Goal: Task Accomplishment & Management: Complete application form

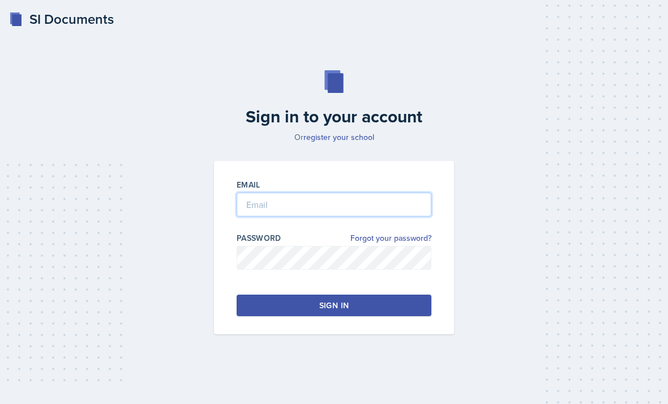
click at [251, 216] on input "email" at bounding box center [334, 205] width 195 height 24
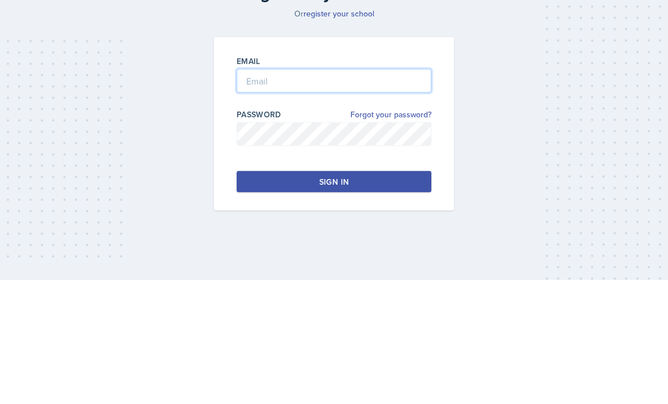
type input "[PERSON_NAME][EMAIL_ADDRESS][PERSON_NAME][DOMAIN_NAME]"
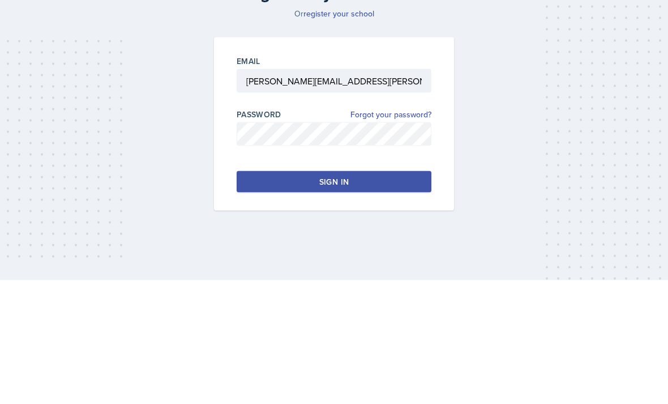
scroll to position [36, 0]
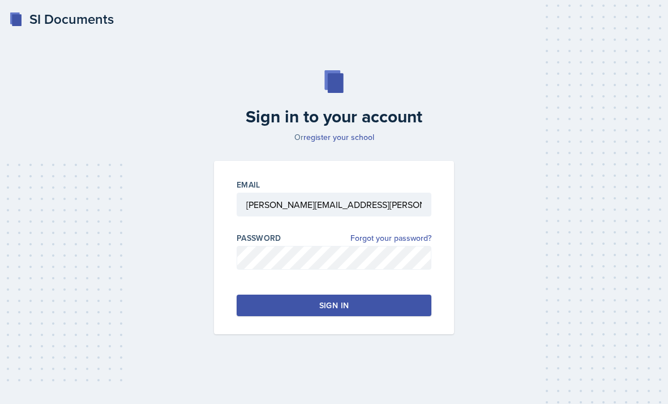
click at [387, 308] on div "Email [PERSON_NAME][EMAIL_ADDRESS][PERSON_NAME][DOMAIN_NAME] Password Forgot yo…" at bounding box center [334, 247] width 240 height 173
click at [356, 305] on div "Email [PERSON_NAME][EMAIL_ADDRESS][PERSON_NAME][DOMAIN_NAME] Password Forgot yo…" at bounding box center [334, 247] width 240 height 173
click at [358, 294] on button "Sign in" at bounding box center [334, 305] width 195 height 22
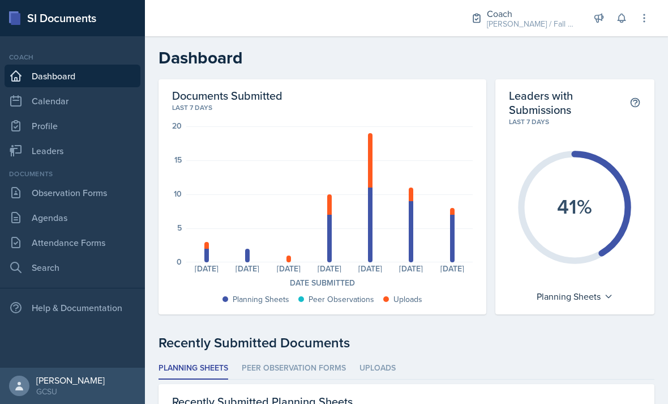
click at [120, 105] on link "Calendar" at bounding box center [73, 100] width 136 height 23
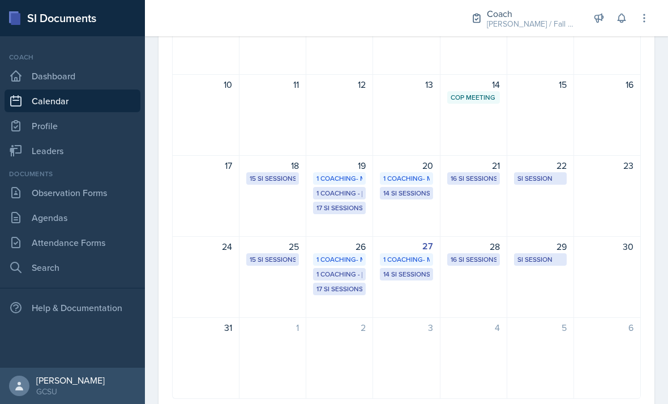
scroll to position [237, 0]
click at [88, 220] on link "Agendas" at bounding box center [73, 217] width 136 height 23
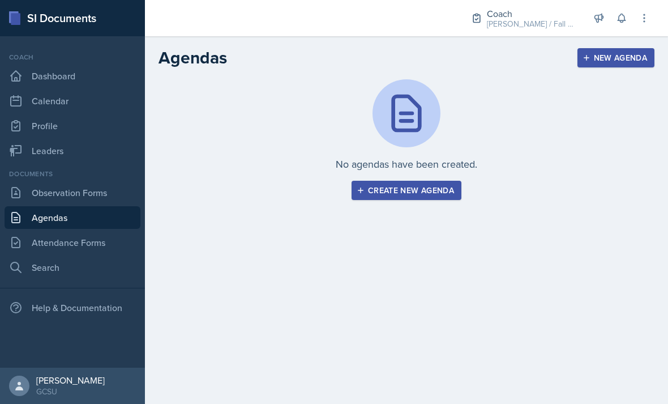
click at [109, 245] on link "Attendance Forms" at bounding box center [73, 242] width 136 height 23
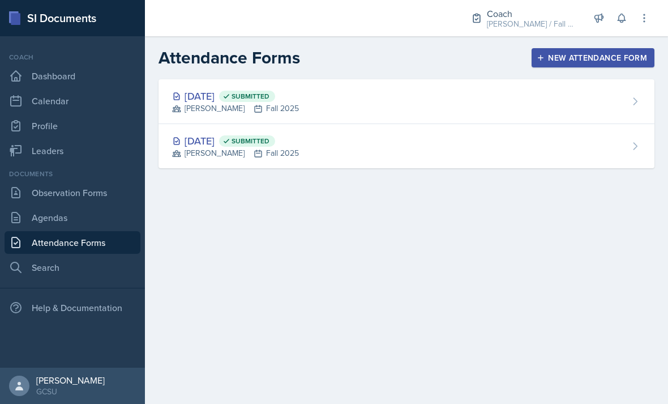
click at [527, 103] on div "[DATE] Submitted [PERSON_NAME] Fall 2025" at bounding box center [407, 101] width 496 height 45
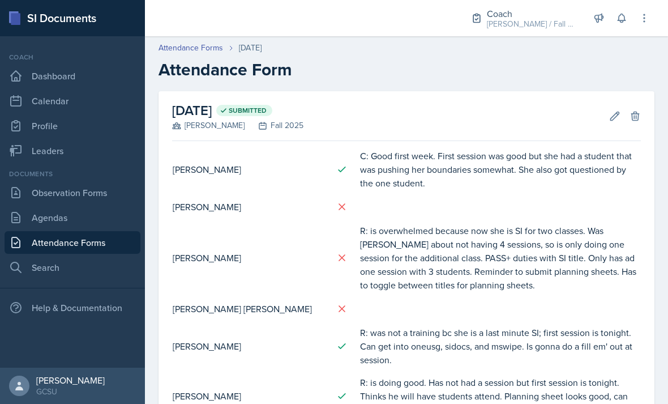
click at [613, 125] on button "Edit" at bounding box center [615, 116] width 20 height 20
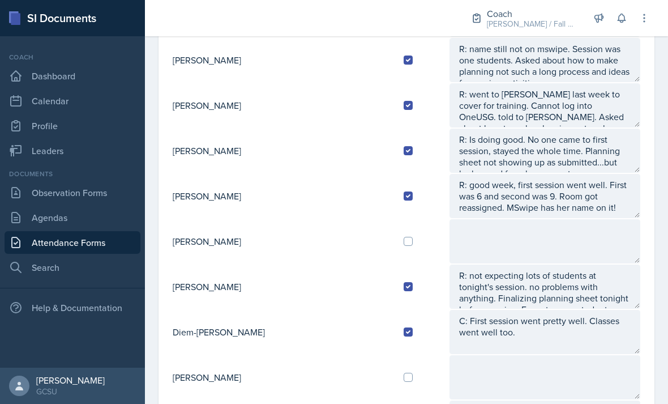
scroll to position [431, 0]
click at [404, 245] on input "checkbox" at bounding box center [408, 240] width 9 height 9
checkbox input "true"
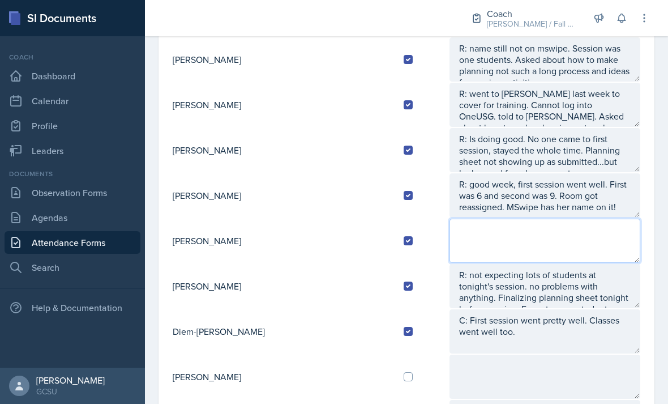
click at [488, 238] on textarea at bounding box center [545, 241] width 191 height 44
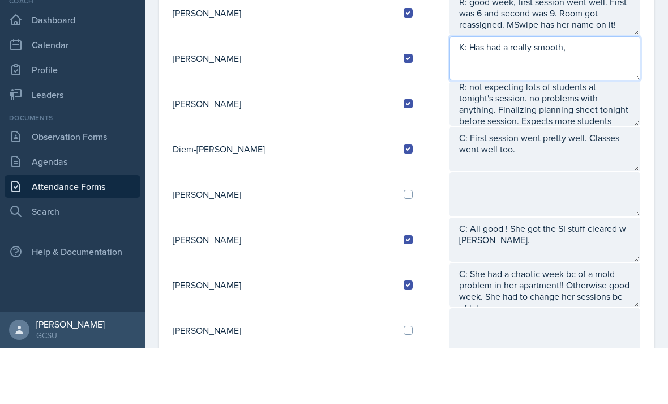
scroll to position [542, 0]
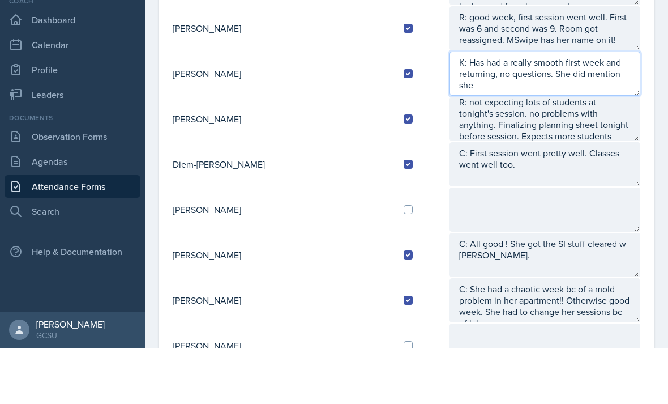
click at [610, 108] on textarea "K: Has had a really smooth first week and returning, no questions. She did ment…" at bounding box center [545, 130] width 191 height 44
click at [573, 108] on textarea "K: Has had a really smooth first week and returning, no questions. She did ment…" at bounding box center [545, 130] width 191 height 44
click at [612, 108] on textarea "K: Has had a really smooth first week and returning, no questions. She did ment…" at bounding box center [545, 130] width 191 height 44
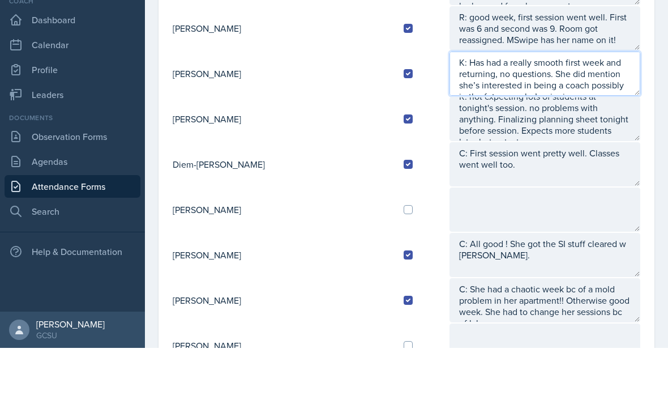
scroll to position [8, 0]
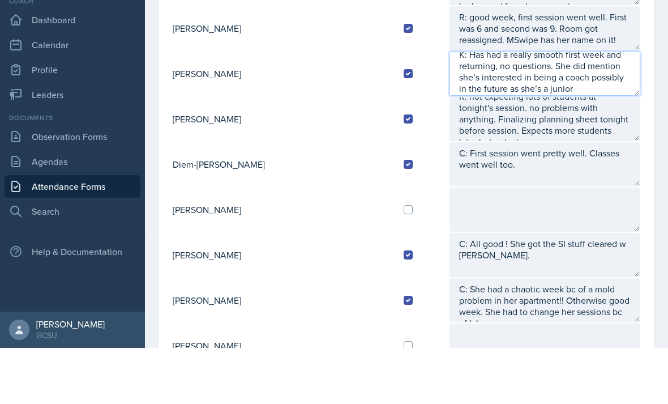
click at [577, 108] on textarea "K: Has had a really smooth first week and returning, no questions. She did ment…" at bounding box center [545, 130] width 191 height 44
click at [589, 108] on textarea "K: Has had a really smooth first week and returning, no questions. She did ment…" at bounding box center [545, 130] width 191 height 44
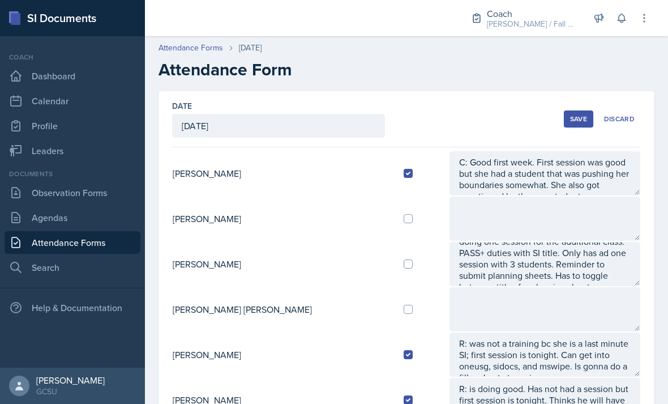
scroll to position [0, 0]
type textarea "K: Has had a really smooth first week and returning, no questions. She did ment…"
click at [570, 114] on div "Save" at bounding box center [578, 118] width 17 height 9
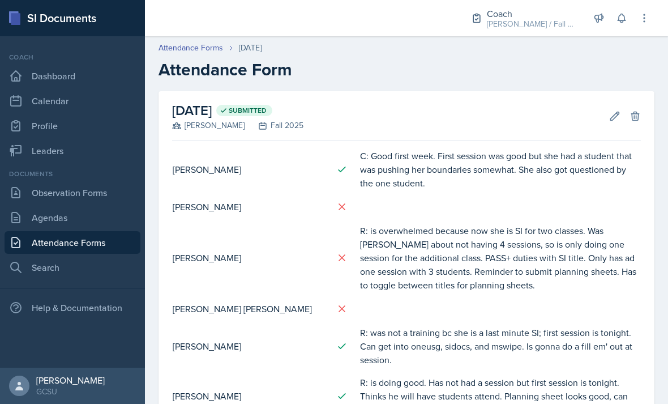
click at [618, 112] on icon at bounding box center [615, 116] width 8 height 8
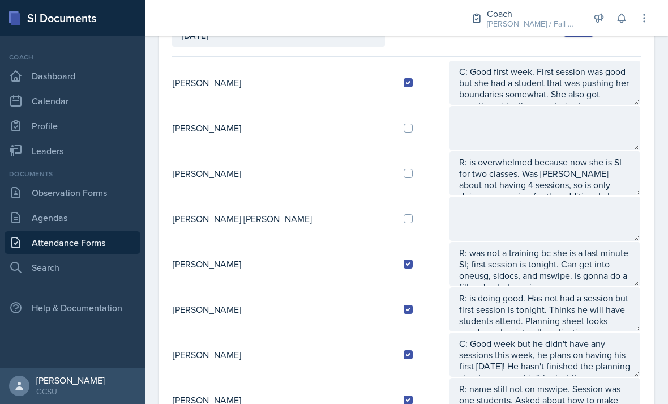
scroll to position [95, 0]
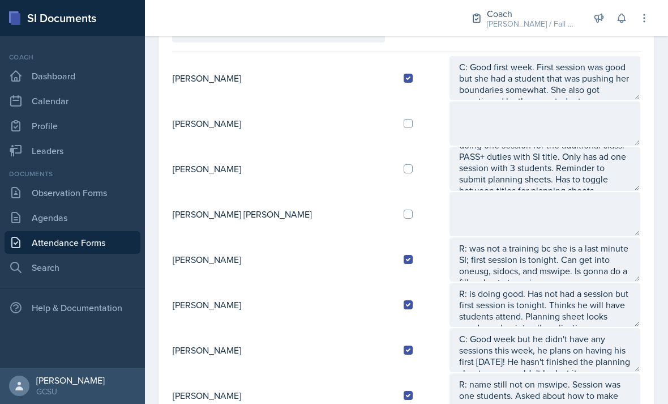
click at [404, 164] on div at bounding box center [422, 168] width 36 height 9
click at [404, 164] on input "checkbox" at bounding box center [408, 168] width 9 height 9
checkbox input "true"
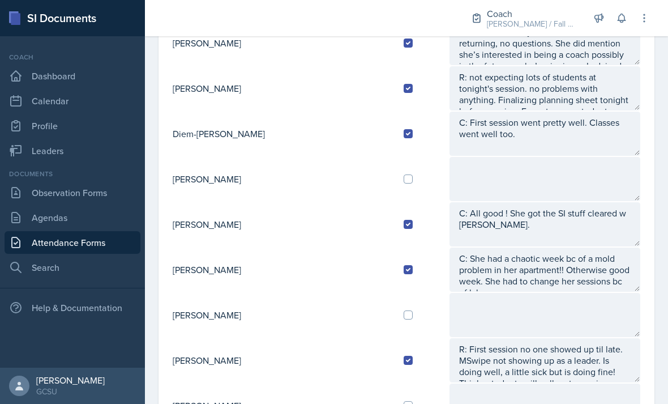
scroll to position [629, 0]
click at [404, 174] on input "checkbox" at bounding box center [408, 178] width 9 height 9
checkbox input "true"
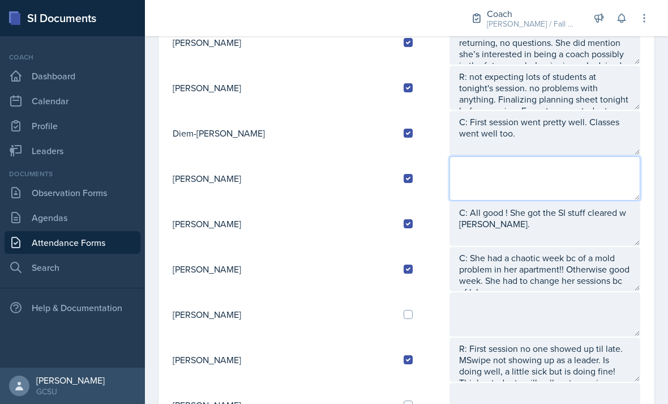
click at [470, 156] on textarea at bounding box center [545, 178] width 191 height 44
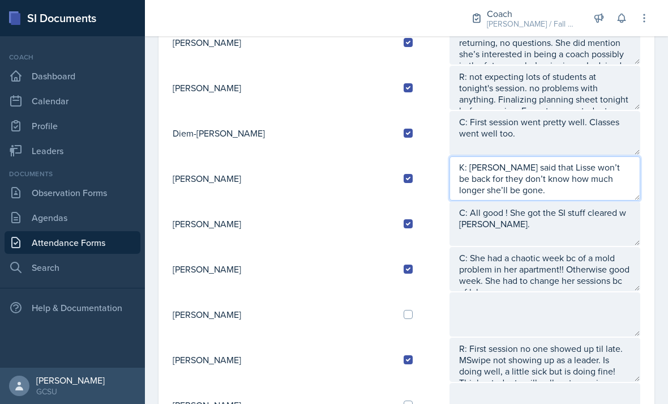
click at [463, 156] on textarea "K: [PERSON_NAME] said that Lisse won’t be back for they don’t know how much lon…" at bounding box center [545, 178] width 191 height 44
click at [621, 156] on textarea "K: [PERSON_NAME] said that Lisse won’t be back for they don’t know how much lon…" at bounding box center [545, 178] width 191 height 44
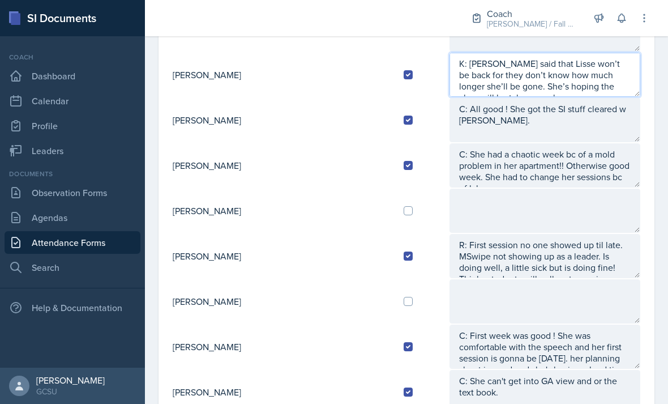
scroll to position [732, 0]
click at [510, 53] on textarea "K: [PERSON_NAME] said that Lisse won’t be back for they don’t know how much lon…" at bounding box center [545, 75] width 191 height 44
click at [635, 56] on textarea "K: [PERSON_NAME] said that Lisse won’t be back for they don’t know how much lon…" at bounding box center [545, 75] width 191 height 44
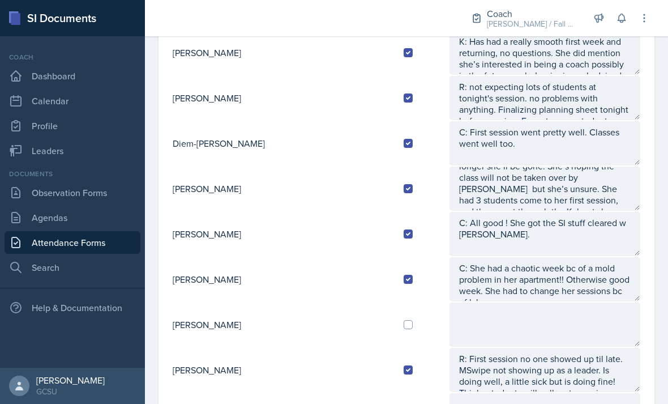
scroll to position [558, 0]
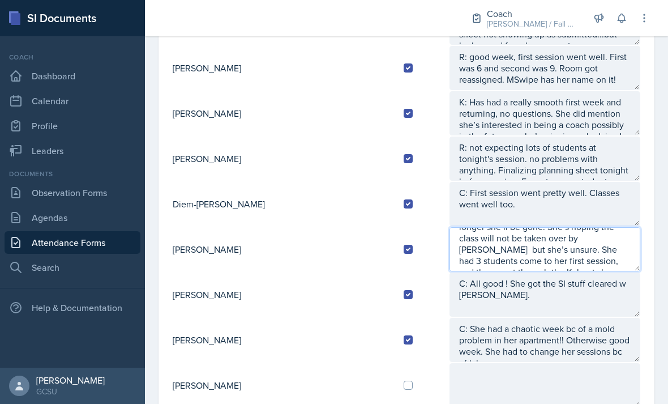
type textarea "K: [PERSON_NAME] said that Lisse won’t be back for they don’t know how much lon…"
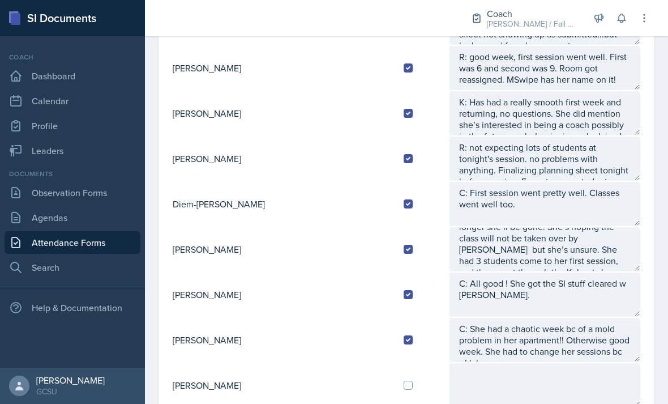
click at [599, 91] on textarea "K: Has had a really smooth first week and returning, no questions. She did ment…" at bounding box center [545, 113] width 191 height 44
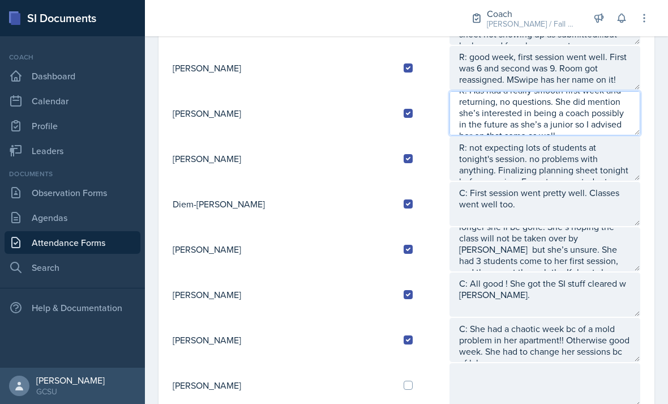
scroll to position [11, 0]
click at [611, 91] on textarea "K: Has had a really smooth first week and returning, no questions. She did ment…" at bounding box center [545, 113] width 191 height 44
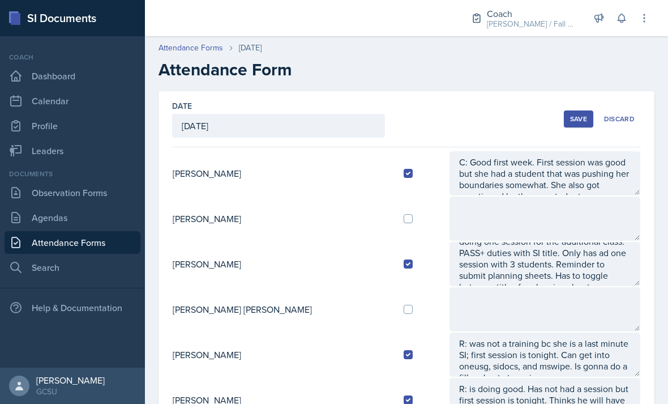
scroll to position [0, 0]
type textarea "K: Has had a really smooth first week and returning, no questions. She did ment…"
click at [576, 114] on div "Save" at bounding box center [578, 118] width 17 height 9
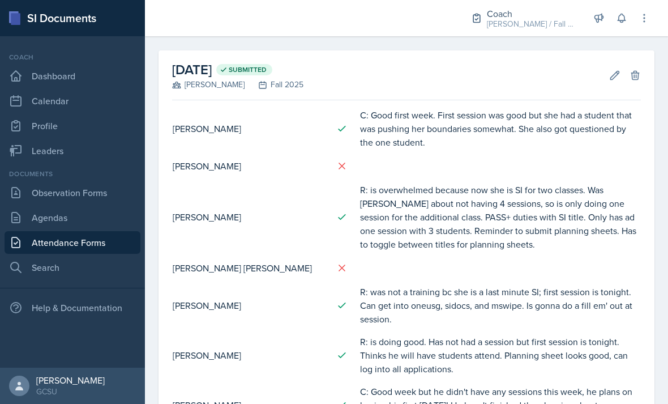
scroll to position [42, 0]
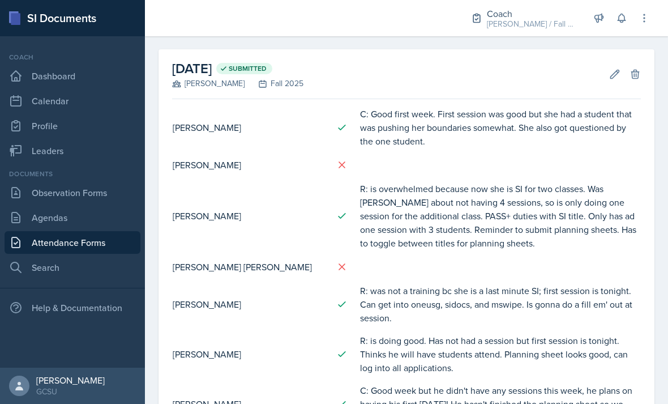
click at [57, 256] on link "Search" at bounding box center [73, 267] width 136 height 23
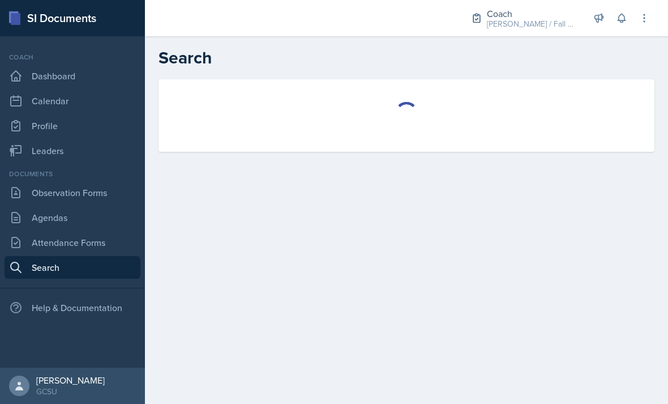
select select "all"
select select "1"
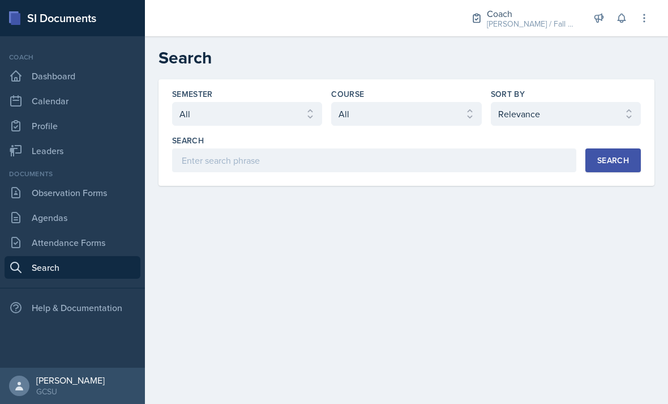
click at [193, 106] on select "Select semester All Fall 2025 Spring 2025 Fall 2024 Spring 2024 Fall 2023 Sprin…" at bounding box center [247, 114] width 150 height 24
select select "838c426c-7ba8-4b05-94c8-22f19dd4c5cc"
click at [339, 114] on select "Select course All ACCT 3101 ACCT 3102 ASTR 1000 BIOL 1100 BIOL 1107 BIOL 1108 B…" at bounding box center [406, 114] width 150 height 24
select select "f563b5ee-2306-4600-b49e-4e785f6b30e5"
click at [512, 114] on select "Select sort by Relevance Document Date (Asc) Document Date (Desc)" at bounding box center [566, 114] width 150 height 24
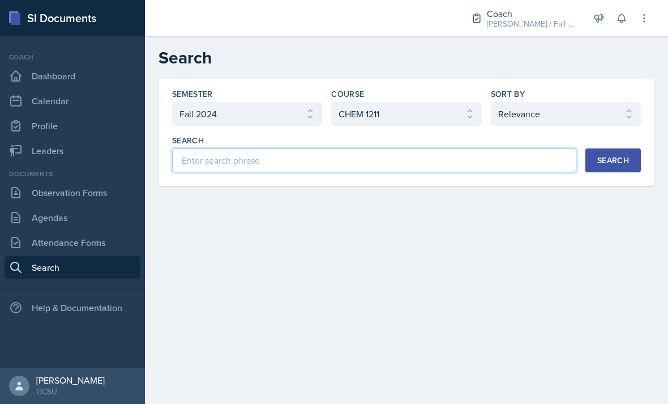
click at [283, 166] on input at bounding box center [374, 160] width 404 height 24
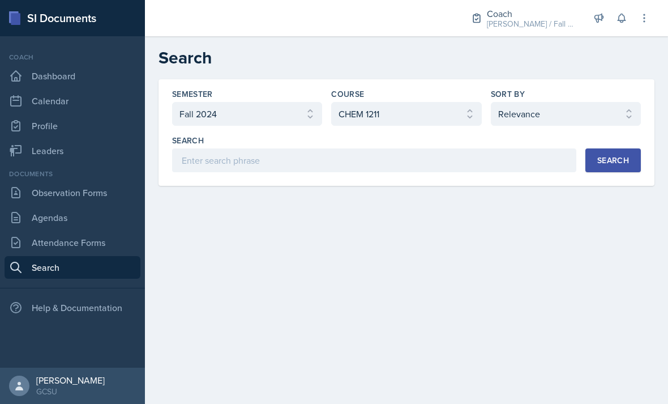
click at [605, 156] on div "Search" at bounding box center [613, 160] width 32 height 9
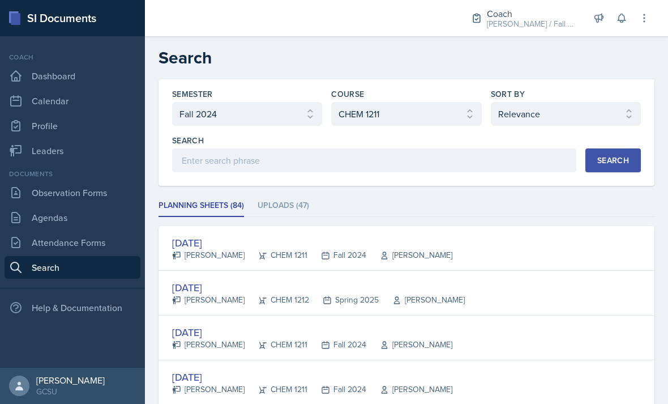
scroll to position [0, 0]
click at [300, 102] on select "Select semester All Fall 2025 Spring 2025 Fall 2024 Spring 2024 Fall 2023 Sprin…" at bounding box center [247, 114] width 150 height 24
select select "b95d2253-5877-4a86-98d0-f81876ad46d6"
click at [616, 156] on div "Search" at bounding box center [613, 160] width 32 height 9
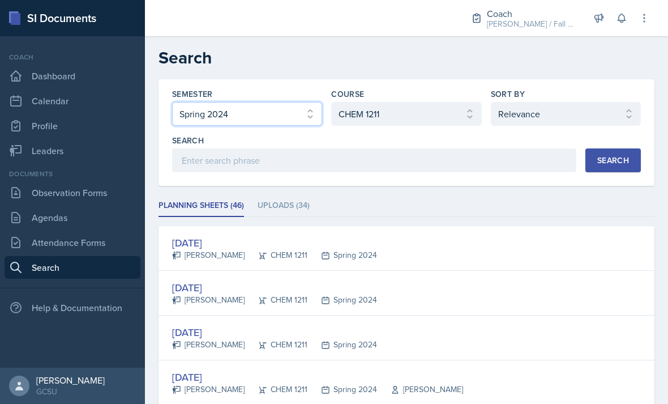
click at [321, 102] on select "Select semester All Fall 2025 Spring 2025 Fall 2024 Spring 2024 Fall 2023 Sprin…" at bounding box center [247, 114] width 150 height 24
click at [436, 102] on select "Select course All ACCT 3101 ACCT 3102 ASTR 1000 BIOL 1100 BIOL 1107 BIOL 1108 B…" at bounding box center [406, 114] width 150 height 24
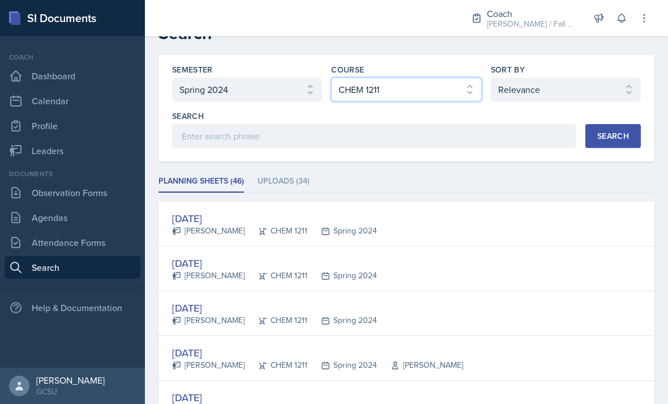
scroll to position [17, 0]
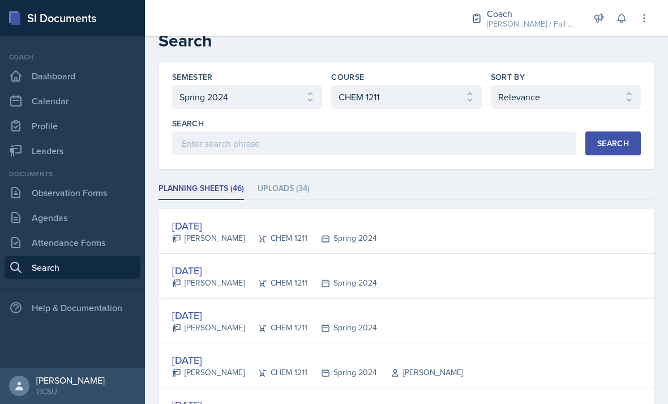
click at [608, 85] on select "Select sort by Relevance Document Date (Asc) Document Date (Desc)" at bounding box center [566, 97] width 150 height 24
click at [628, 85] on select "Select sort by Relevance Document Date (Asc) Document Date (Desc)" at bounding box center [566, 97] width 150 height 24
select select "2"
click at [613, 139] on div "Search" at bounding box center [613, 143] width 32 height 9
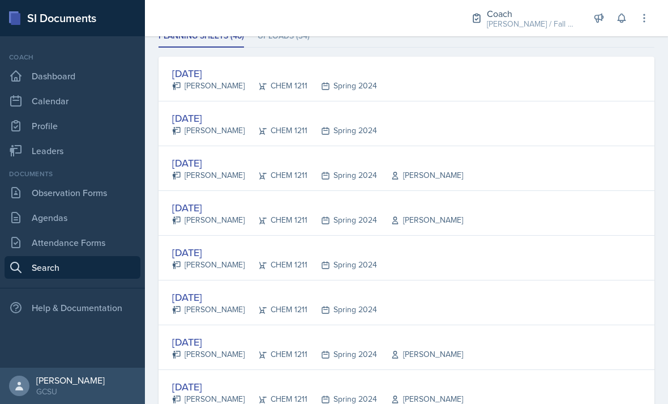
scroll to position [152, 0]
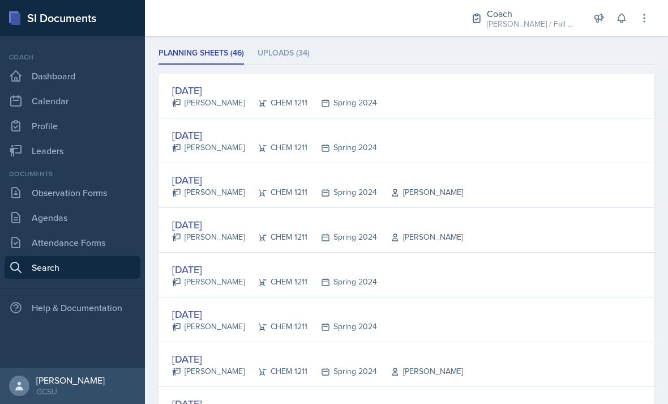
click at [301, 42] on li "Uploads (34)" at bounding box center [284, 53] width 52 height 22
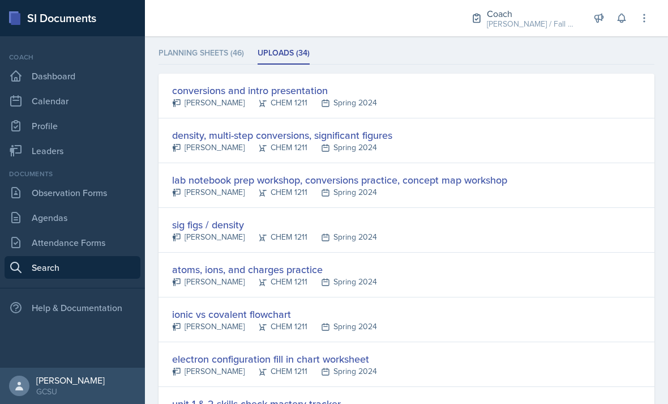
scroll to position [129, 0]
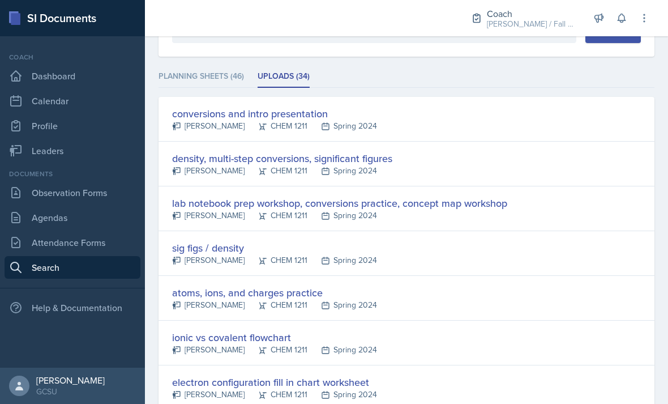
click at [237, 66] on li "Planning Sheets (46)" at bounding box center [202, 77] width 86 height 22
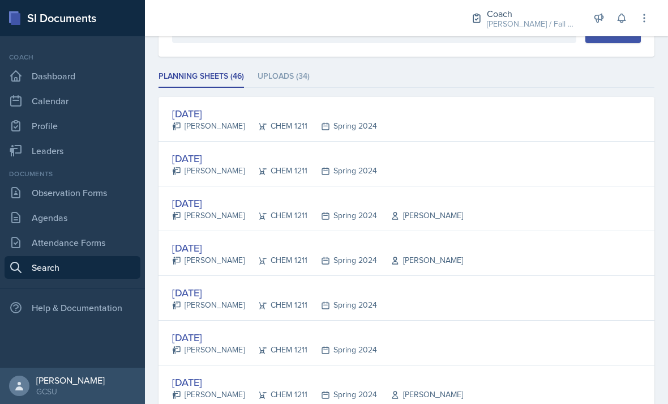
click at [280, 66] on li "Uploads (34)" at bounding box center [284, 77] width 52 height 22
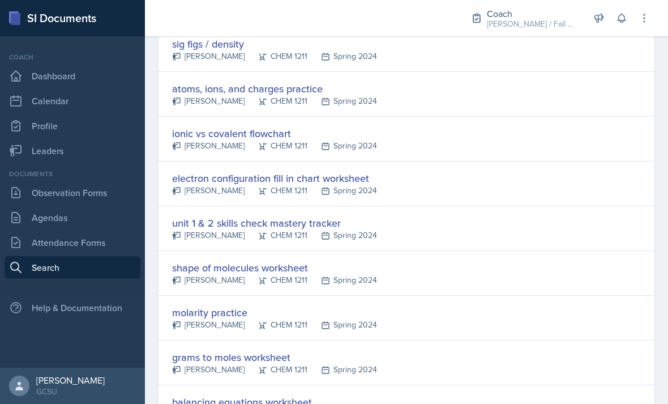
scroll to position [320, 0]
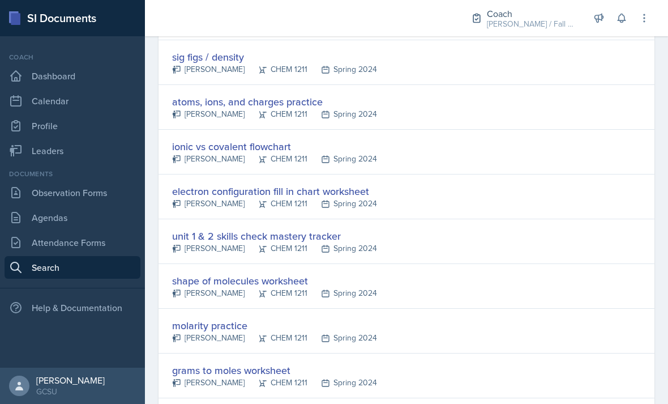
click at [93, 256] on link "Search" at bounding box center [73, 267] width 136 height 23
click at [108, 231] on link "Attendance Forms" at bounding box center [73, 242] width 136 height 23
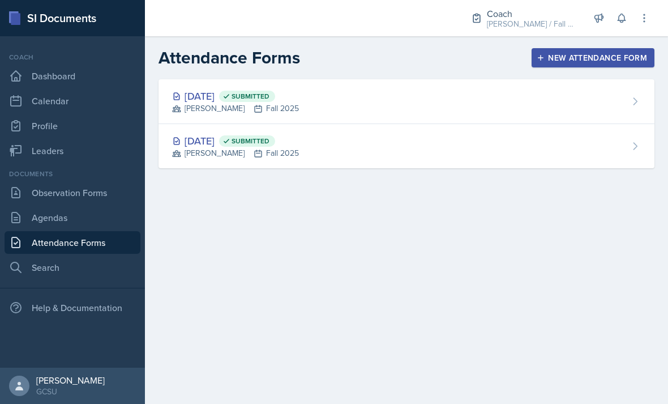
click at [368, 103] on div "[DATE] Submitted [PERSON_NAME] Fall 2025" at bounding box center [407, 101] width 496 height 45
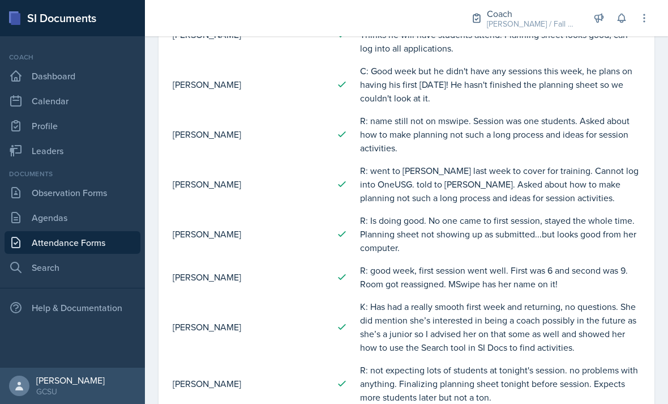
scroll to position [362, 0]
click at [77, 275] on link "Search" at bounding box center [73, 267] width 136 height 23
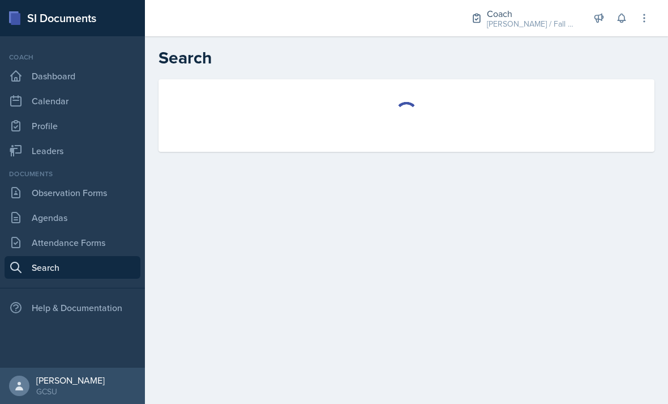
select select "all"
select select "1"
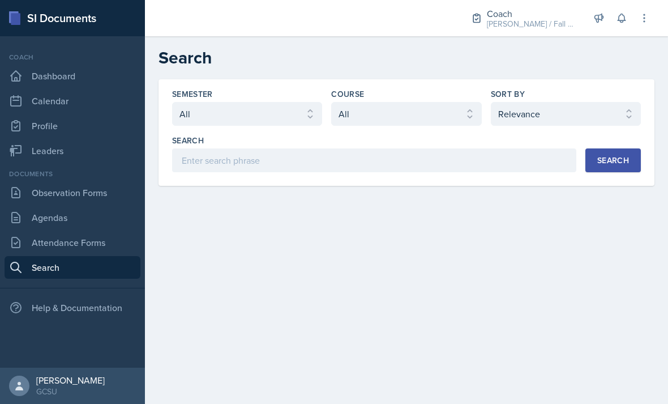
click at [210, 134] on div "Semester Select semester All Fall 2025 Spring 2025 Fall 2024 Spring 2024 Fall 2…" at bounding box center [406, 130] width 469 height 84
click at [193, 116] on select "Select semester All Fall 2025 Spring 2025 Fall 2024 Spring 2024 Fall 2023 Sprin…" at bounding box center [247, 114] width 150 height 24
click at [185, 109] on select "Select semester All Fall 2025 Spring 2025 Fall 2024 Spring 2024 Fall 2023 Sprin…" at bounding box center [247, 114] width 150 height 24
select select "838c426c-7ba8-4b05-94c8-22f19dd4c5cc"
click at [356, 114] on select "Select course All ACCT 3101 ACCT 3102 ASTR 1000 BIOL 1100 BIOL 1107 BIOL 1108 B…" at bounding box center [406, 114] width 150 height 24
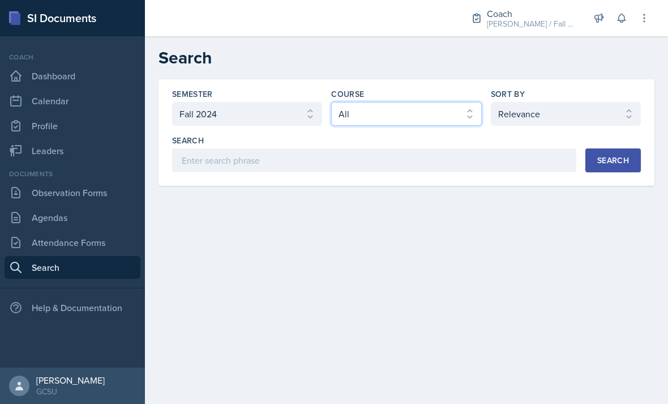
click at [356, 124] on select "Select course All ACCT 3101 ACCT 3102 ASTR 1000 BIOL 1100 BIOL 1107 BIOL 1108 B…" at bounding box center [406, 114] width 150 height 24
select select "36541d13-729a-45ef-a9cb-922687840166"
click at [620, 167] on button "Search" at bounding box center [614, 160] width 56 height 24
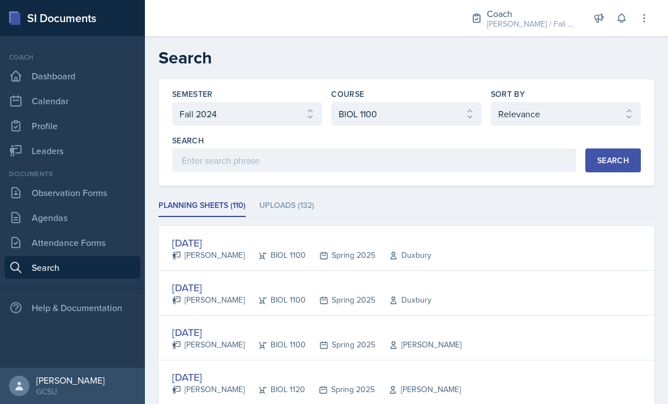
click at [311, 208] on li "Uploads (132)" at bounding box center [286, 206] width 55 height 22
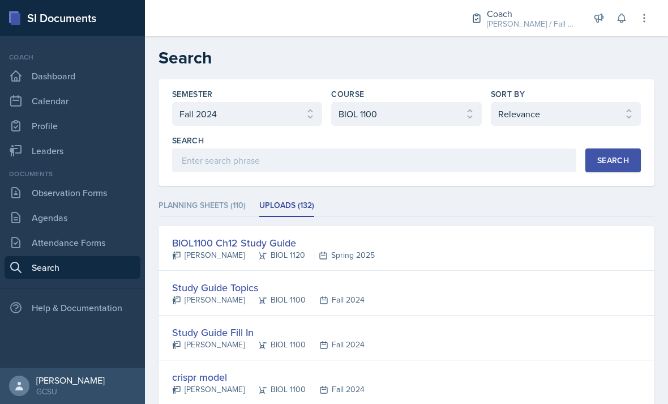
click at [614, 119] on select "Select sort by Relevance Document Date (Asc) Document Date (Desc)" at bounding box center [566, 114] width 150 height 24
select select "2"
click at [615, 167] on button "Search" at bounding box center [614, 160] width 56 height 24
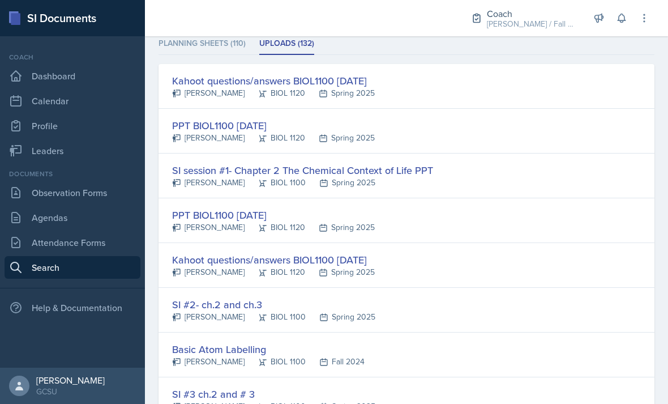
scroll to position [219, 0]
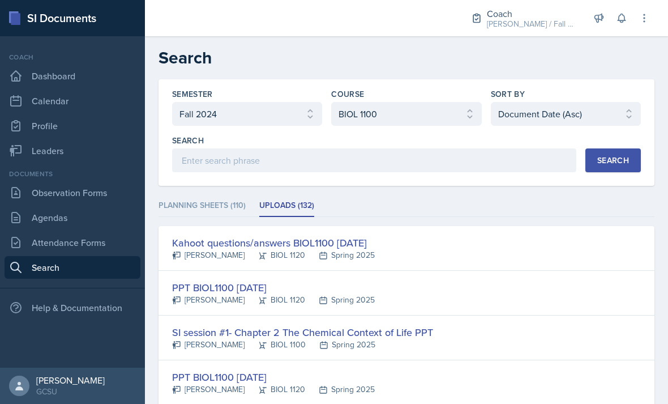
scroll to position [0, 0]
click at [224, 205] on li "Planning Sheets (110)" at bounding box center [202, 206] width 87 height 22
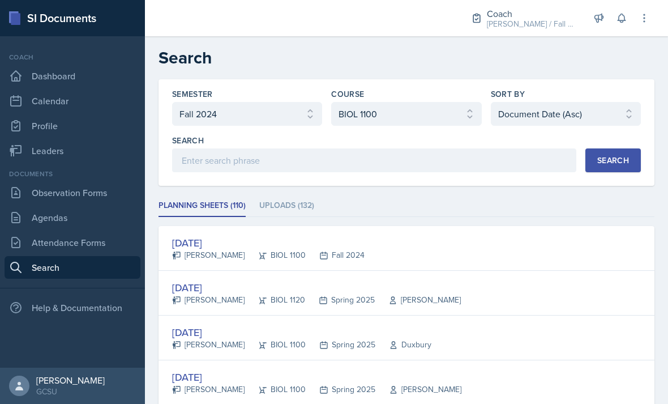
scroll to position [18, 0]
click at [45, 231] on link "Attendance Forms" at bounding box center [73, 242] width 136 height 23
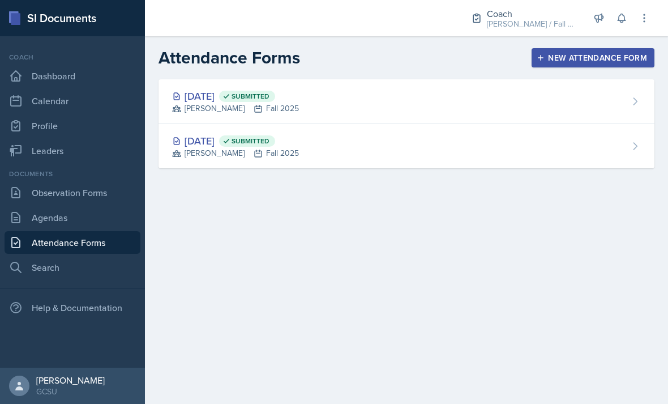
click at [554, 105] on div "[DATE] Submitted [PERSON_NAME] Fall 2025" at bounding box center [407, 101] width 496 height 45
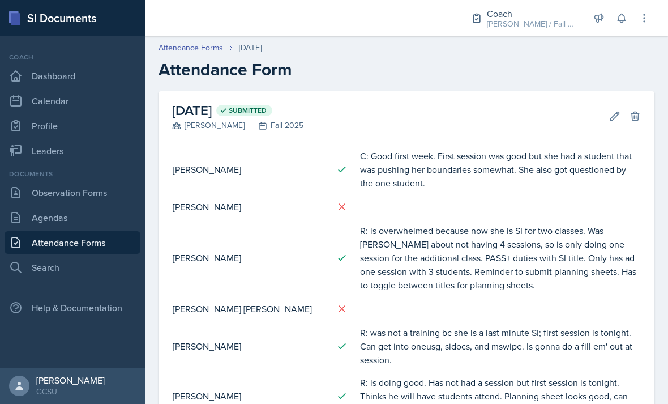
click at [617, 117] on icon at bounding box center [614, 115] width 11 height 11
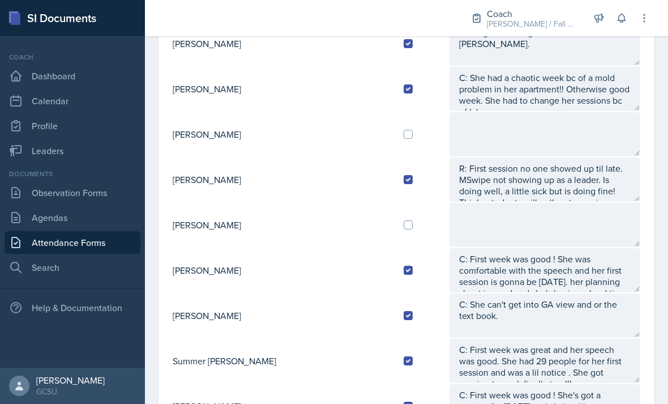
scroll to position [813, 0]
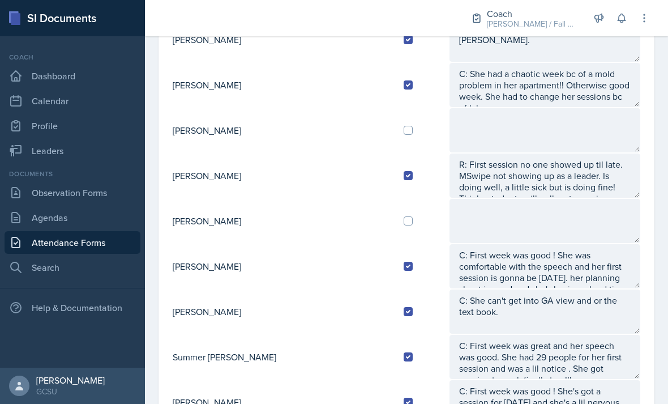
click at [404, 224] on input "checkbox" at bounding box center [408, 220] width 9 height 9
checkbox input "true"
click at [450, 229] on textarea at bounding box center [545, 221] width 191 height 44
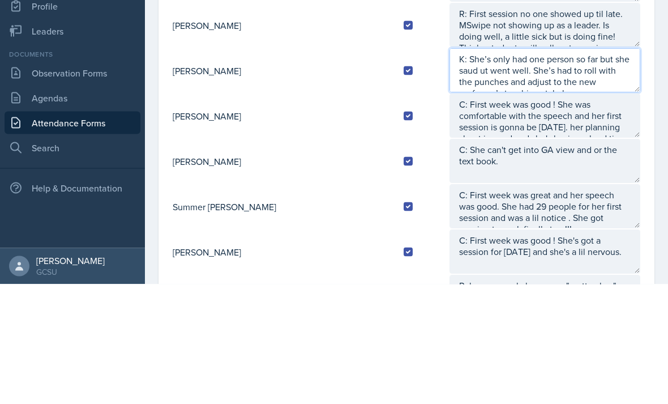
scroll to position [8, 0]
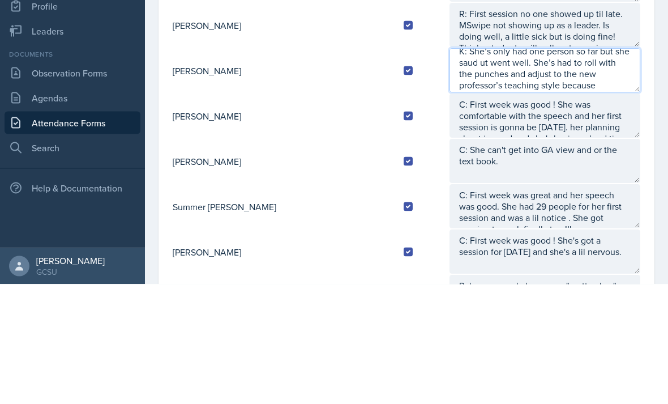
click at [616, 168] on textarea "K: She’s only had one person so far but she saud ut went well. She’s had to rol…" at bounding box center [545, 190] width 191 height 44
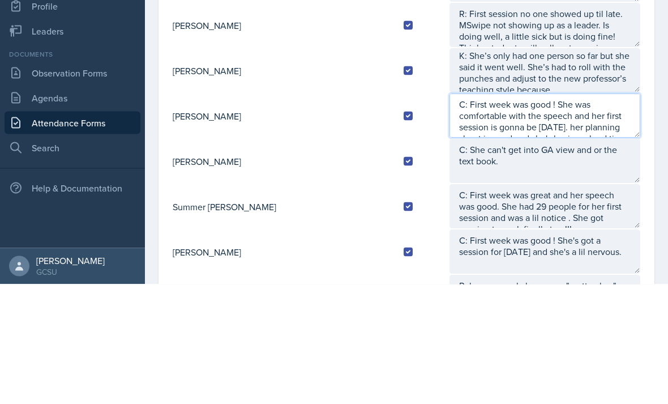
click at [624, 214] on textarea "C: First week was good ! She was comfortable with the speech and her first sess…" at bounding box center [545, 236] width 191 height 44
click at [567, 214] on textarea "C: First week was good ! She was comfortable with the speech and her first sess…" at bounding box center [545, 236] width 191 height 44
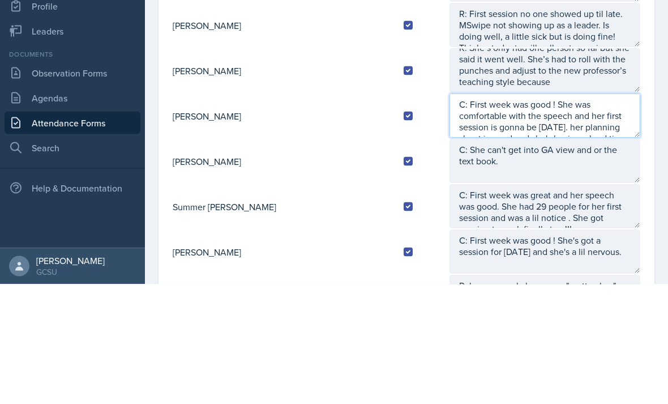
scroll to position [11, 0]
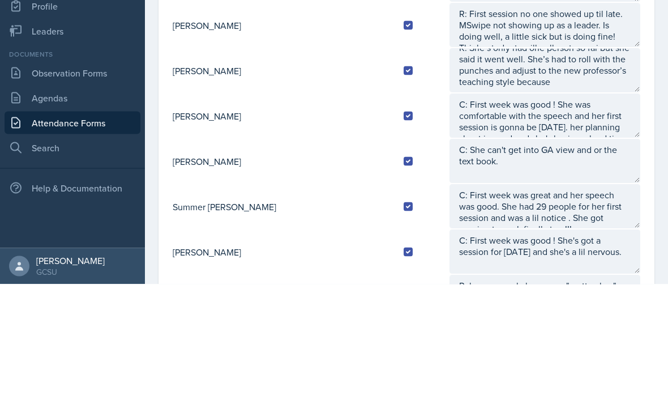
click at [539, 168] on textarea "K: She’s only had one person so far but she said it went well. She’s had to rol…" at bounding box center [545, 190] width 191 height 44
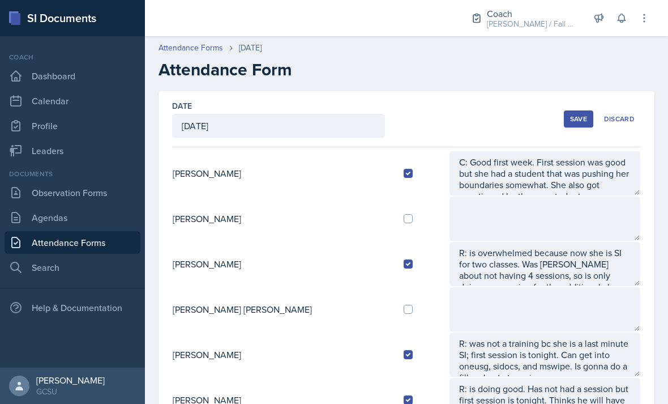
scroll to position [0, 0]
type textarea "K: She’s only had one person so far but she said it went well. She’s had to rol…"
click at [578, 110] on button "Save" at bounding box center [578, 118] width 29 height 17
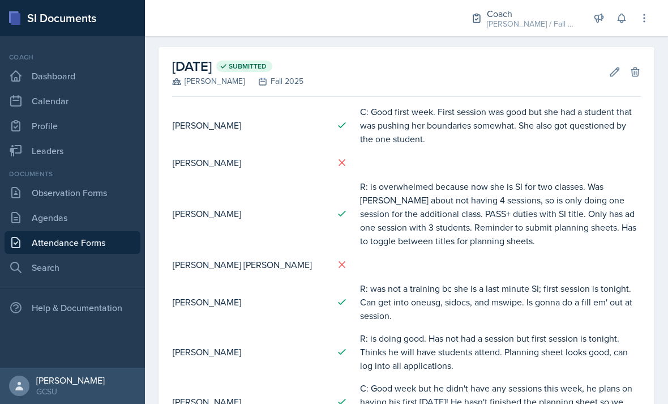
scroll to position [45, 0]
click at [614, 66] on icon at bounding box center [614, 71] width 11 height 11
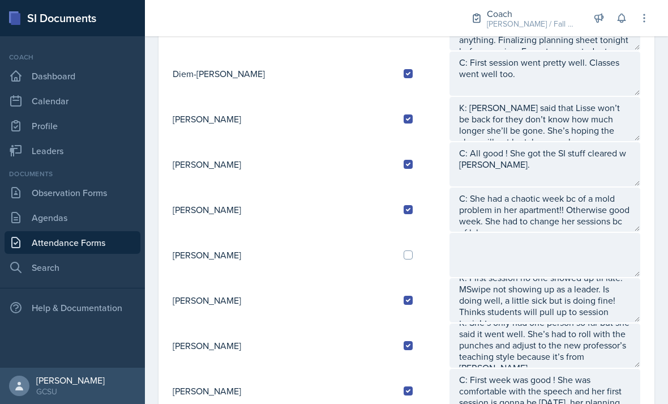
scroll to position [11, 0]
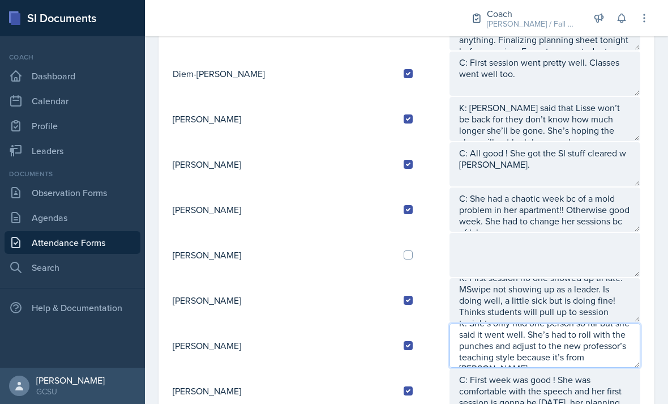
click at [560, 323] on textarea "K: She’s only had one person so far but she said it went well. She’s had to rol…" at bounding box center [545, 345] width 191 height 44
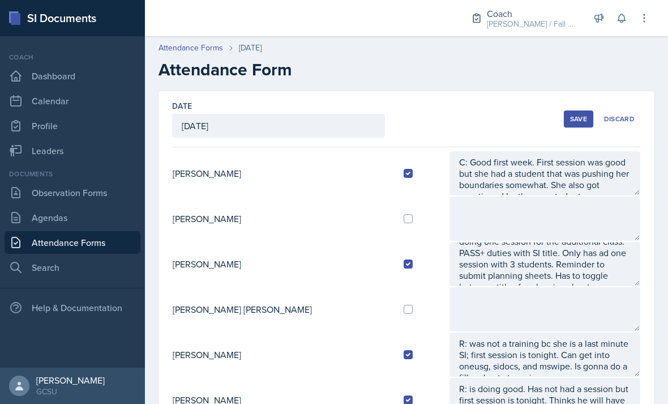
scroll to position [-1, 0]
type textarea "K: She’s only had one person so far but she said it went well. She’s had to rol…"
click at [577, 114] on div "Save" at bounding box center [578, 118] width 17 height 9
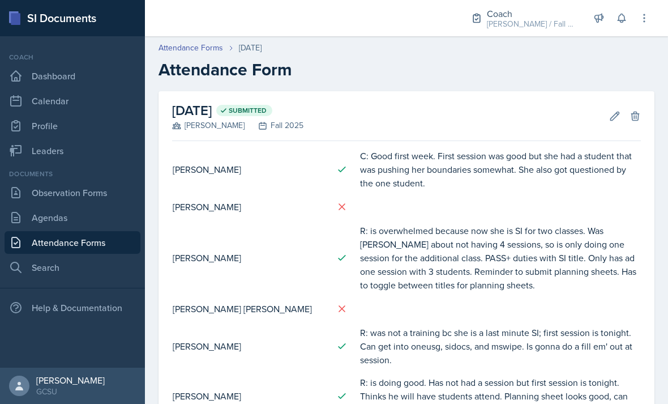
scroll to position [-2, 0]
